Goal: Information Seeking & Learning: Learn about a topic

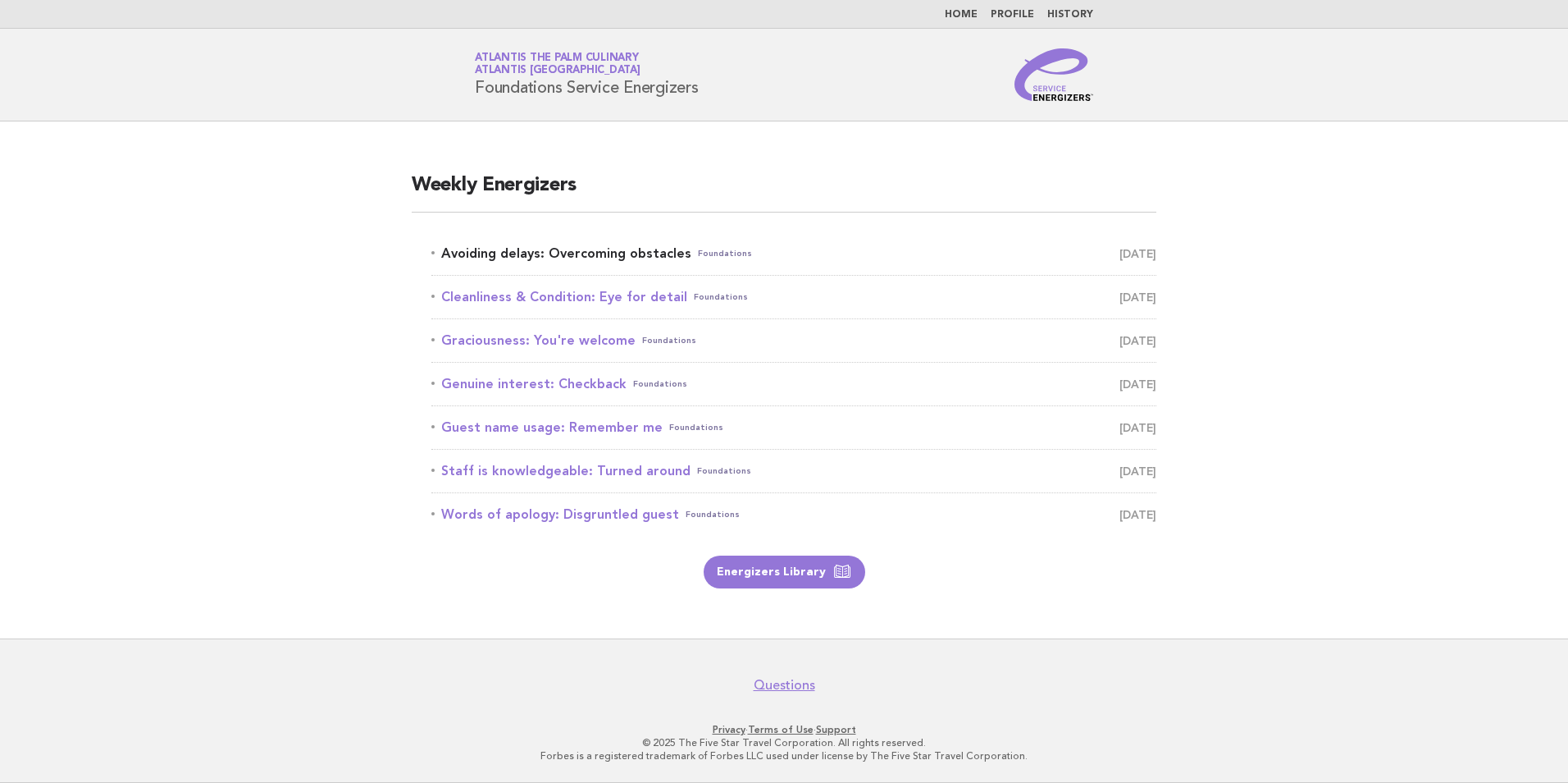
click at [600, 257] on link "Avoiding delays: Overcoming obstacles Foundations October 5" at bounding box center [793, 254] width 725 height 23
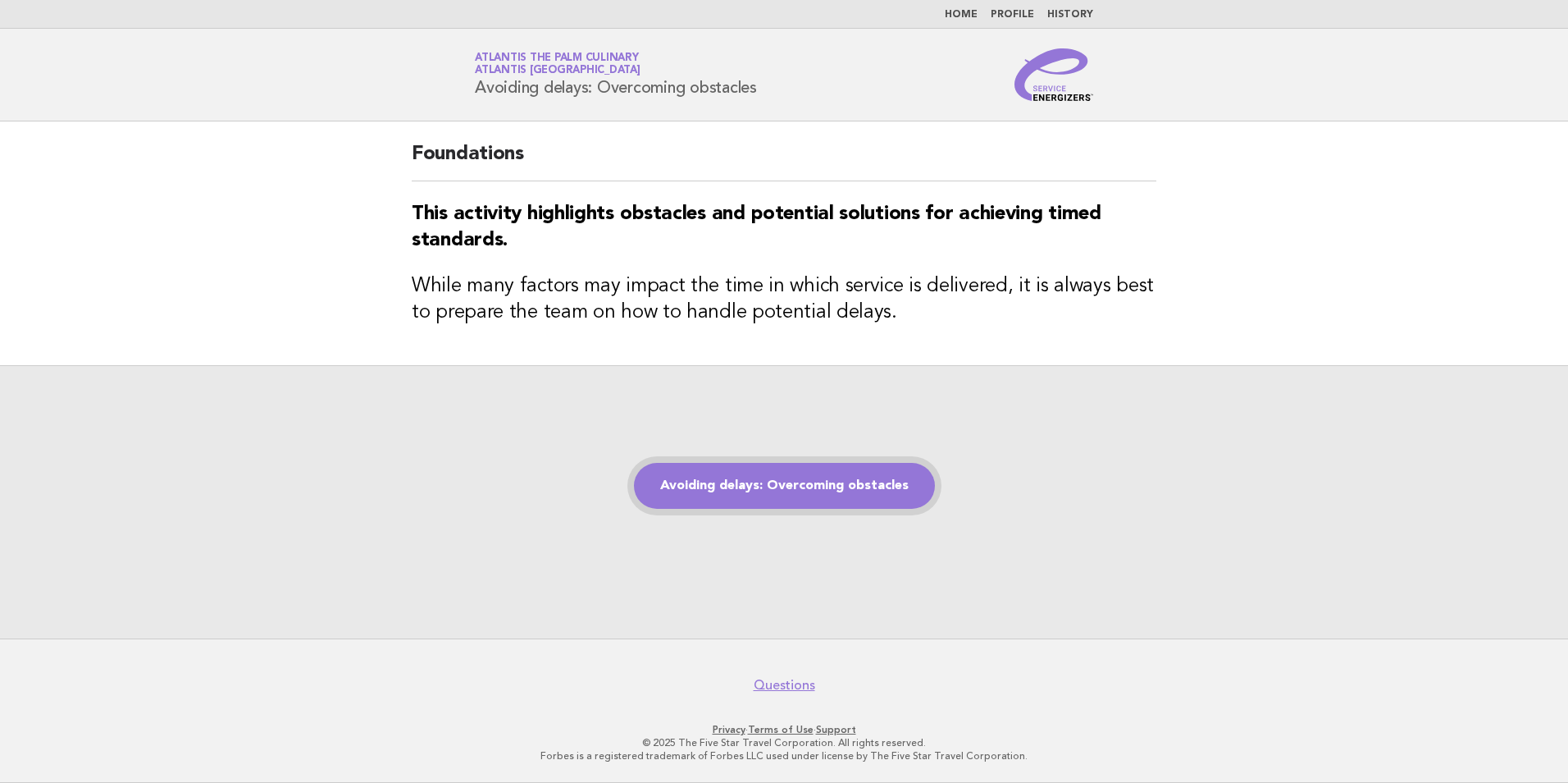
click at [892, 488] on link "Avoiding delays: Overcoming obstacles" at bounding box center [784, 486] width 301 height 46
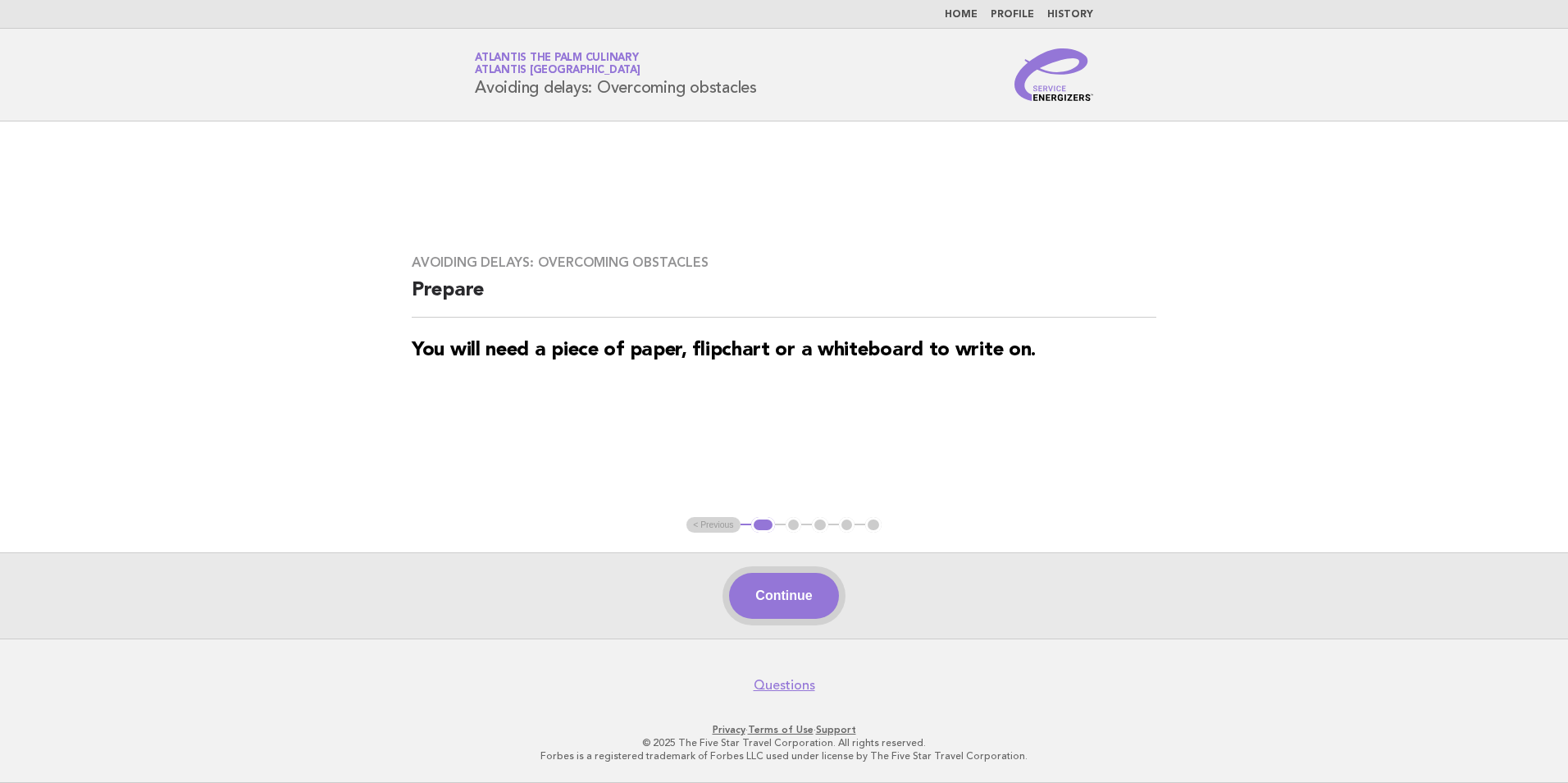
click at [790, 593] on button "Continue" at bounding box center [783, 596] width 109 height 46
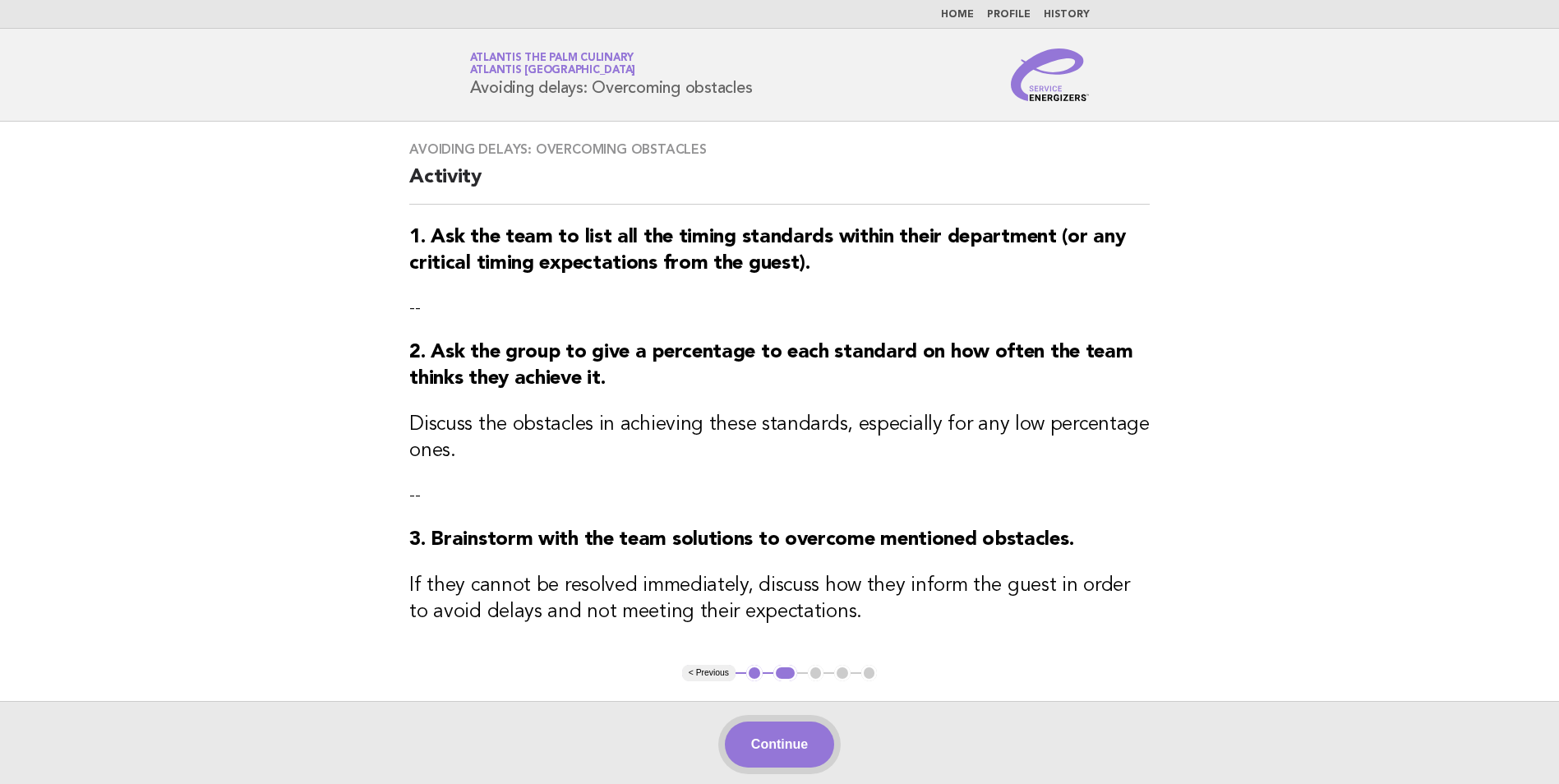
click at [805, 742] on button "Continue" at bounding box center [779, 744] width 109 height 46
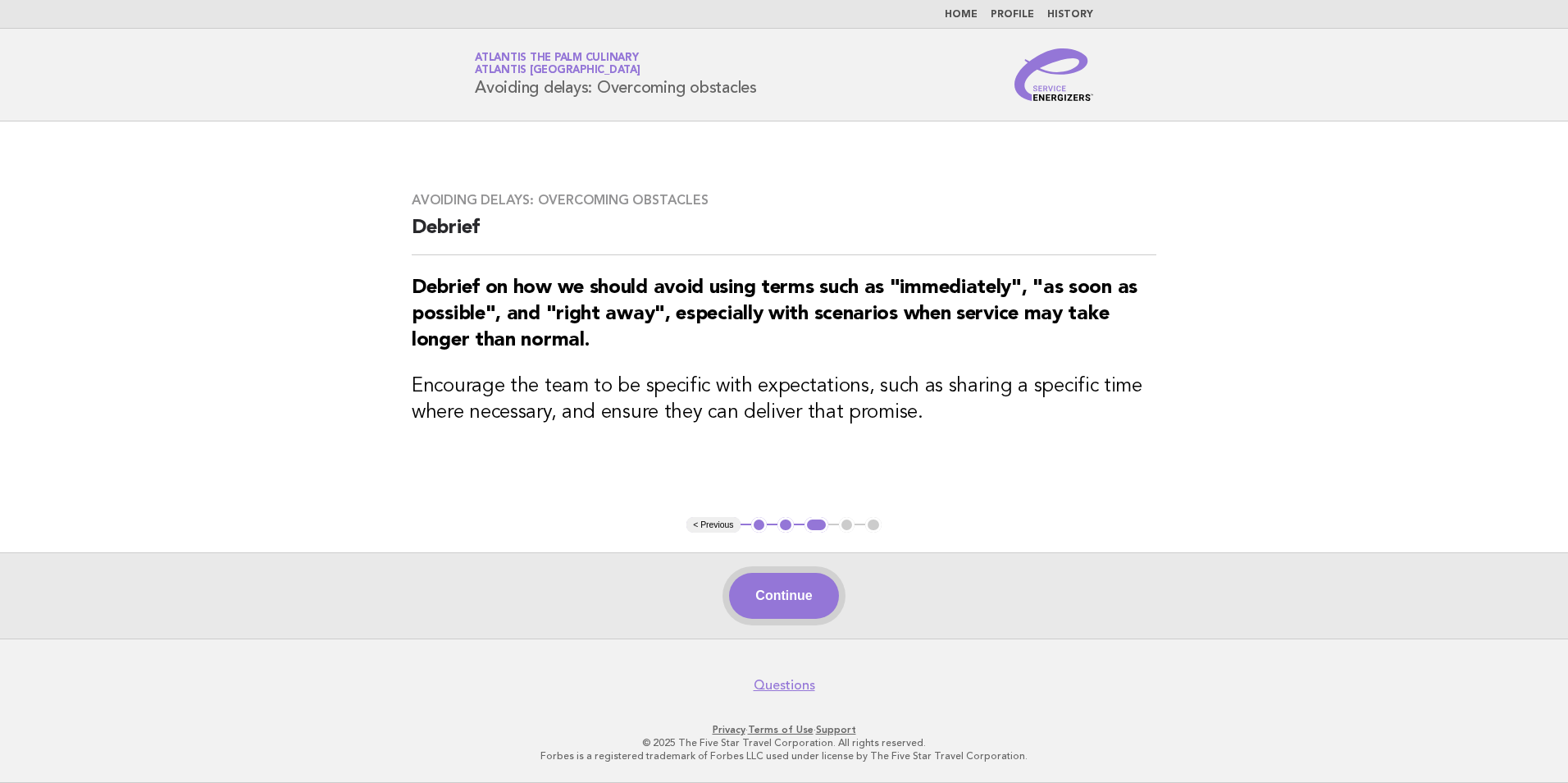
click at [795, 608] on button "Continue" at bounding box center [783, 596] width 109 height 46
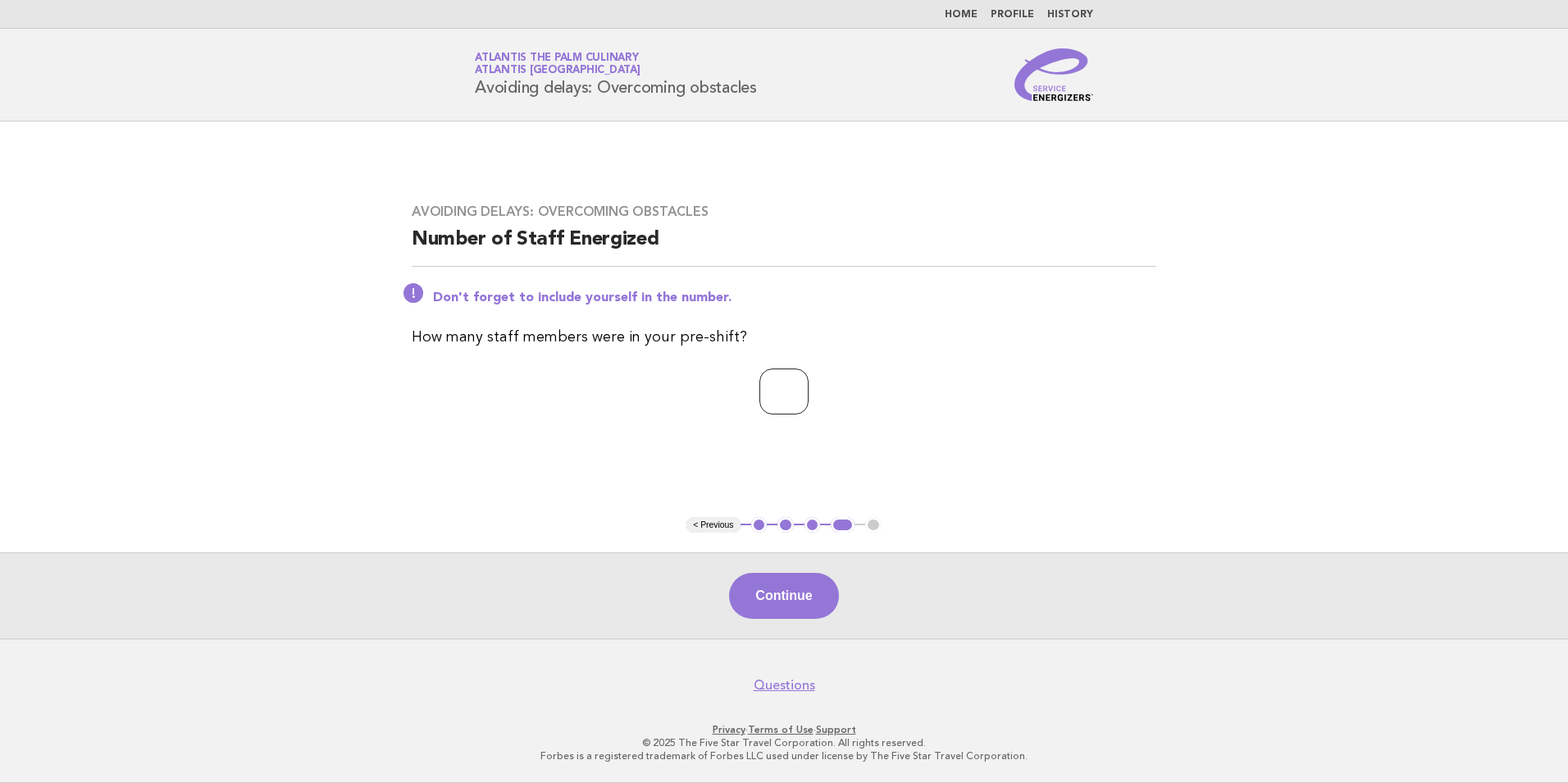
click at [808, 392] on input "*" at bounding box center [784, 392] width 49 height 46
type input "*"
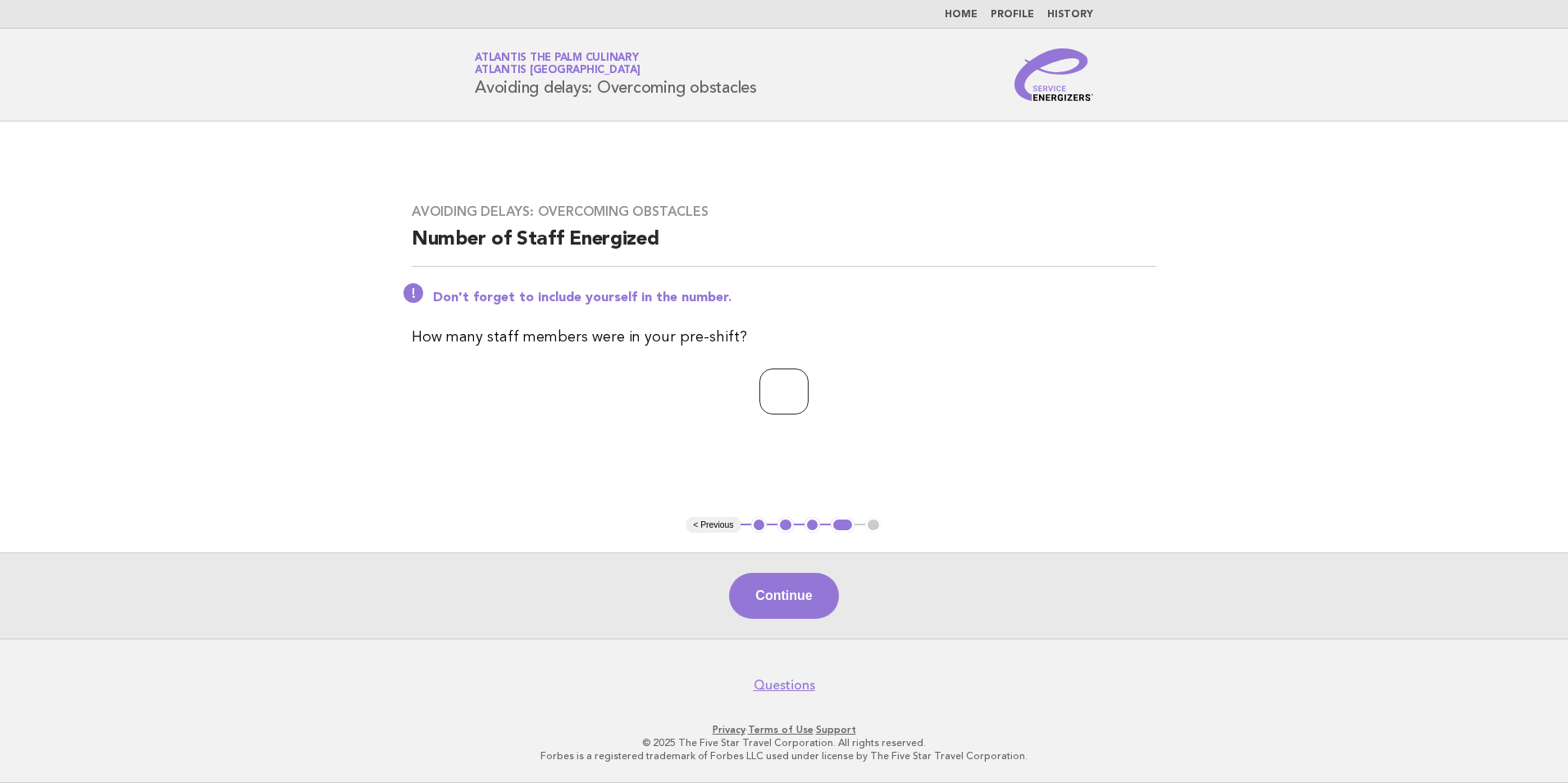
click at [808, 392] on input "*" at bounding box center [784, 392] width 49 height 46
click at [799, 608] on button "Continue" at bounding box center [783, 596] width 109 height 46
